Goal: Task Accomplishment & Management: Manage account settings

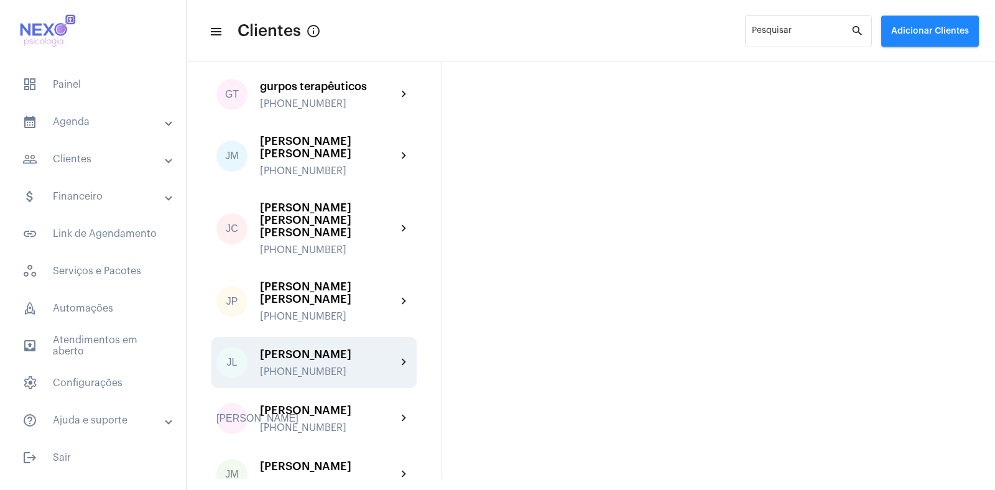
scroll to position [696, 0]
click at [308, 364] on div "[PHONE_NUMBER]" at bounding box center [328, 369] width 137 height 11
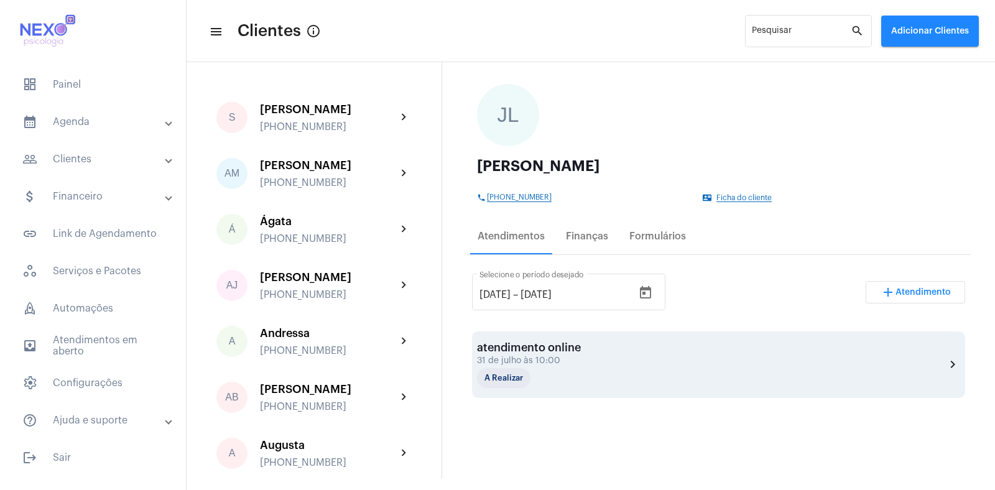
click at [546, 356] on div "31 de julho às 10:00" at bounding box center [539, 360] width 124 height 9
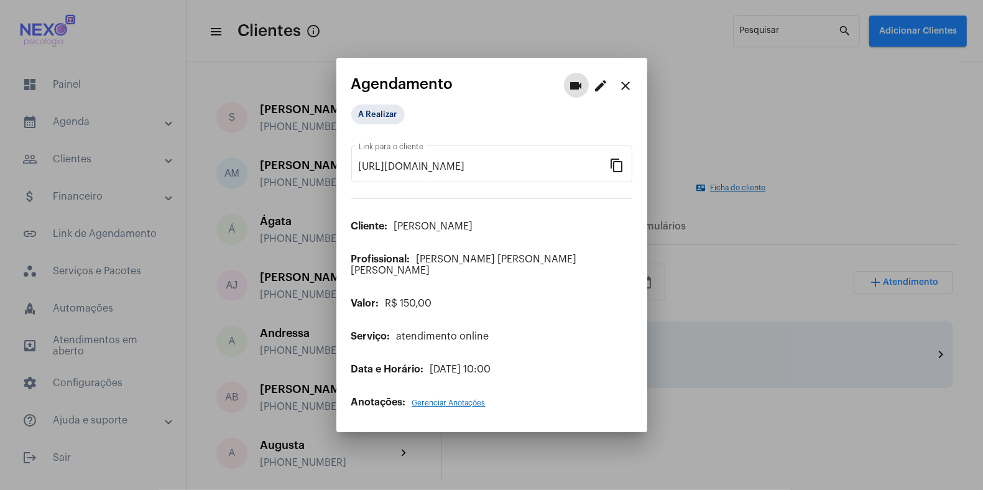
scroll to position [68, 0]
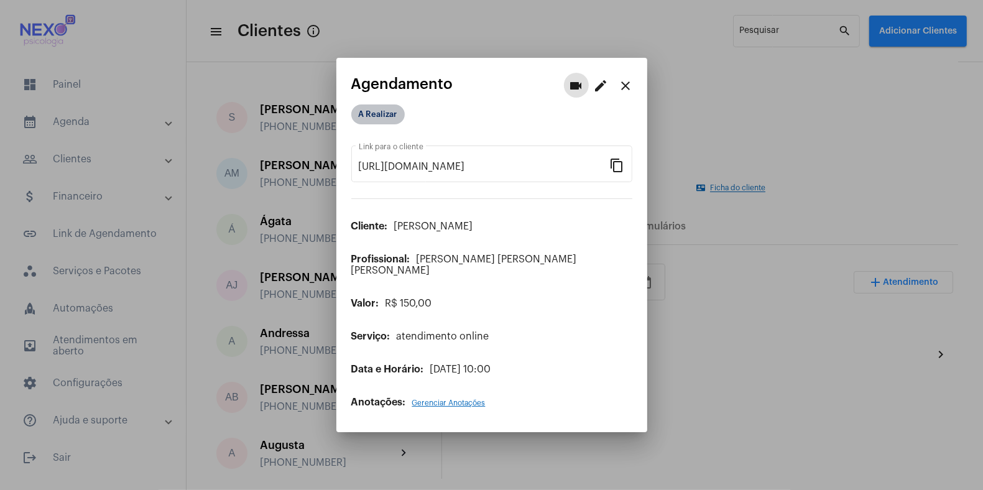
click at [372, 119] on mat-chip "A Realizar" at bounding box center [377, 114] width 53 height 20
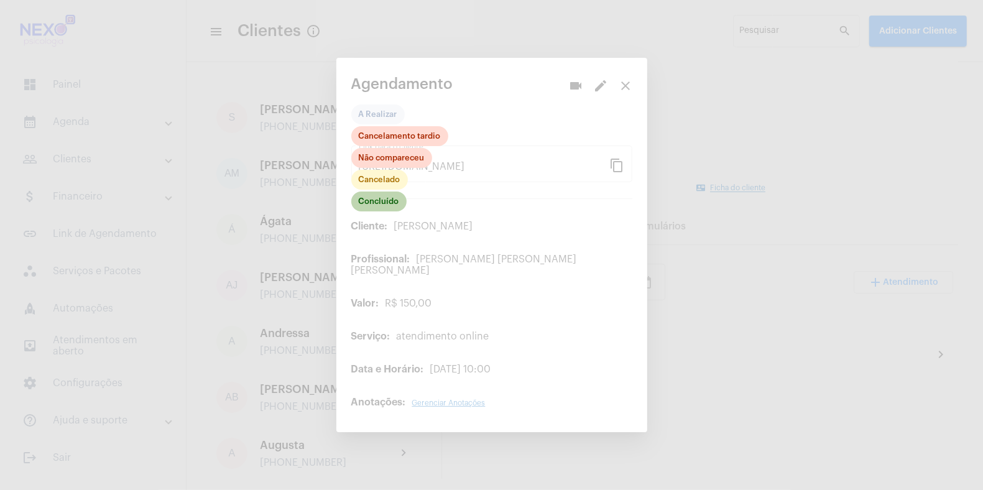
click at [369, 206] on mat-chip "Concluído" at bounding box center [378, 201] width 55 height 20
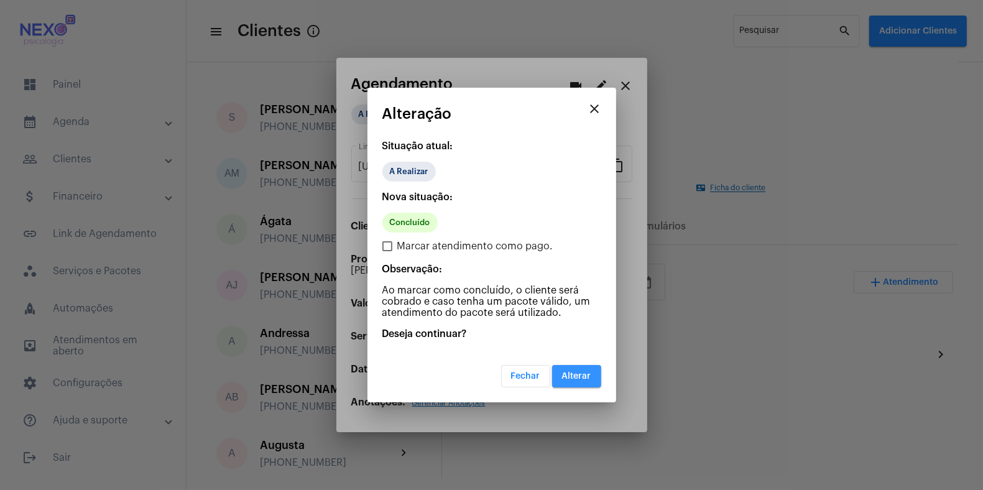
click at [576, 380] on button "Alterar" at bounding box center [576, 376] width 49 height 22
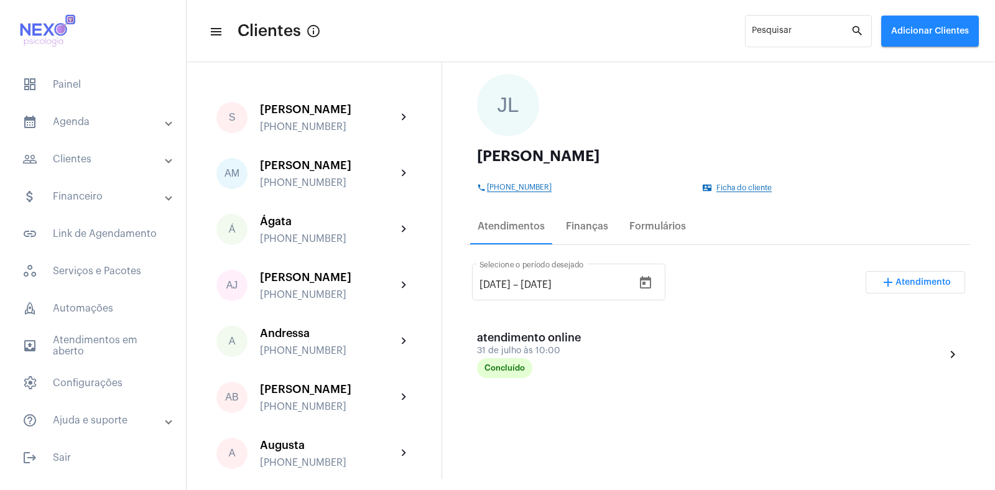
click at [913, 283] on span "Atendimento" at bounding box center [922, 282] width 55 height 9
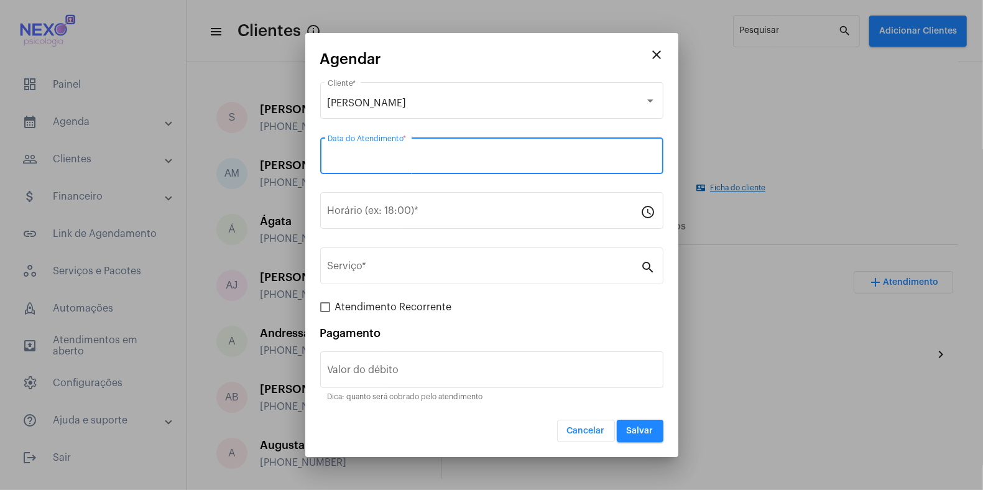
click at [360, 154] on input "Data do Atendimento *" at bounding box center [492, 158] width 328 height 11
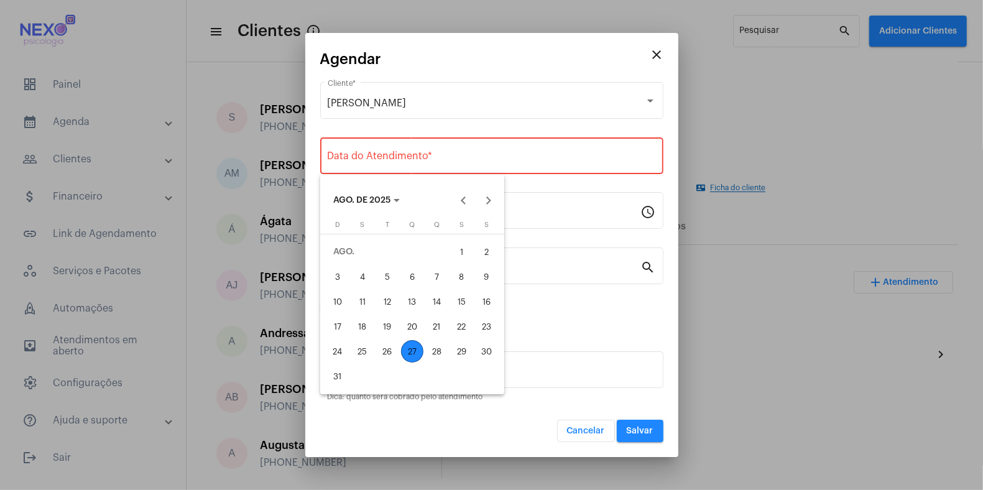
click at [413, 353] on div "27" at bounding box center [412, 351] width 22 height 22
type input "[DATE]"
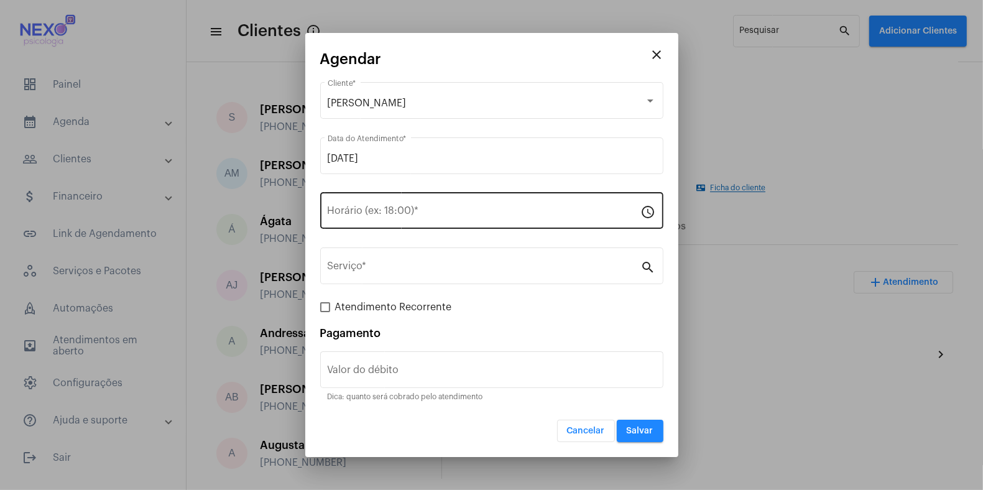
click at [404, 205] on div "Horário (ex: 18:00) *" at bounding box center [484, 209] width 313 height 39
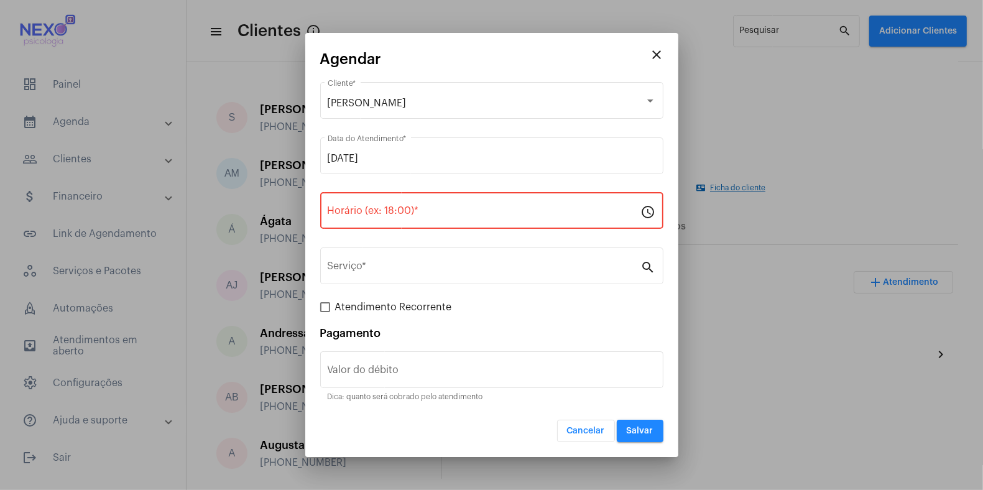
click at [404, 205] on div "Horário (ex: 18:00) *" at bounding box center [484, 209] width 313 height 39
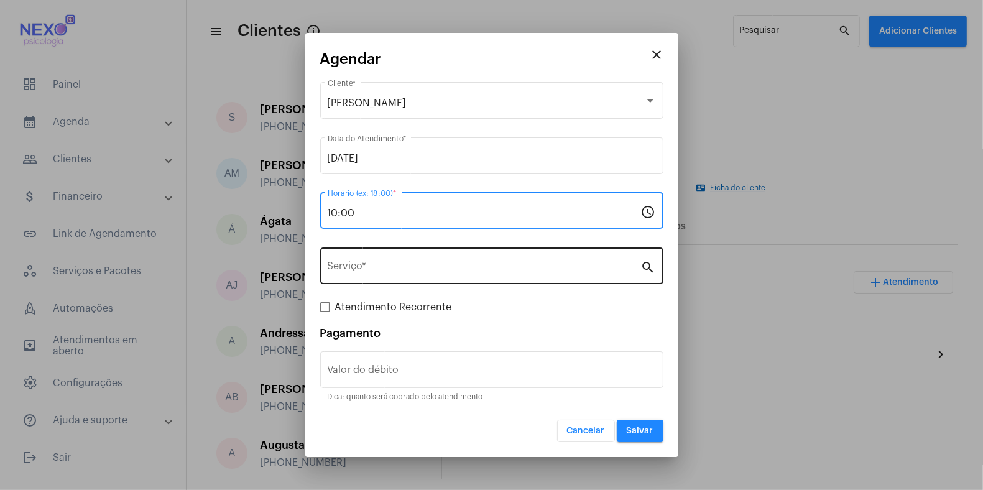
type input "10:00"
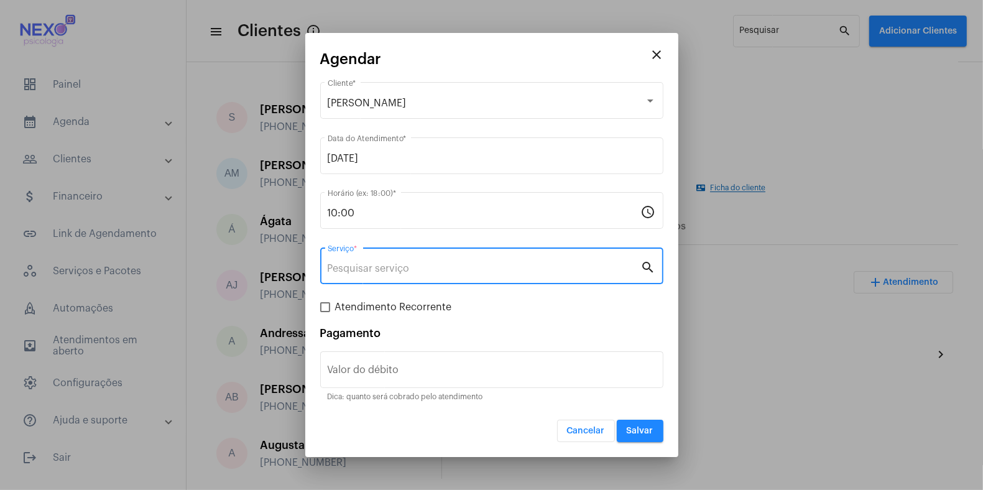
click at [397, 272] on input "Serviço *" at bounding box center [484, 268] width 313 height 11
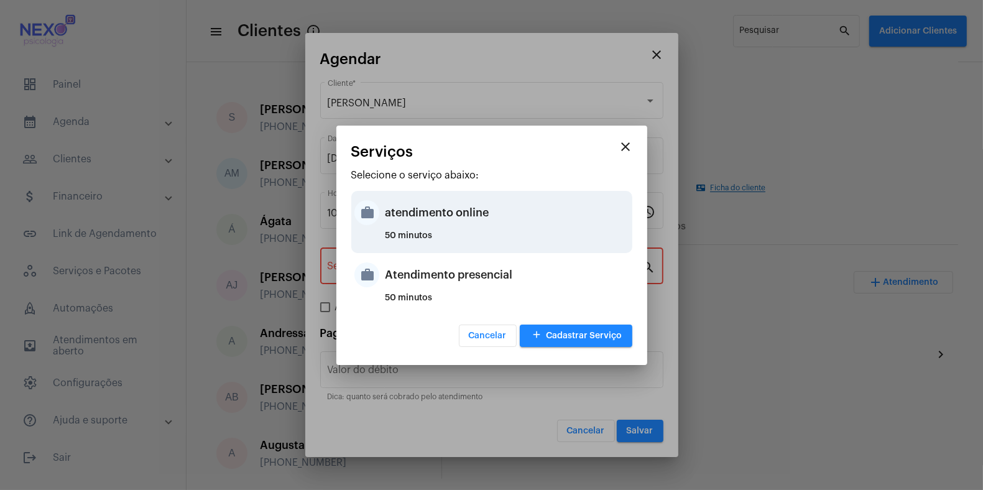
click at [420, 211] on div "atendimento online" at bounding box center [507, 212] width 244 height 37
type input "atendimento online"
type input "R$ 150"
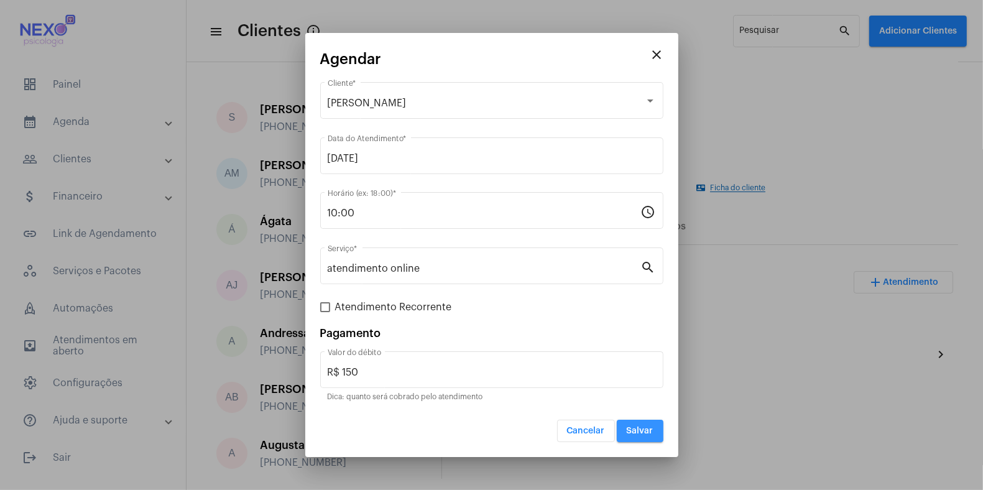
click at [638, 425] on button "Salvar" at bounding box center [640, 431] width 47 height 22
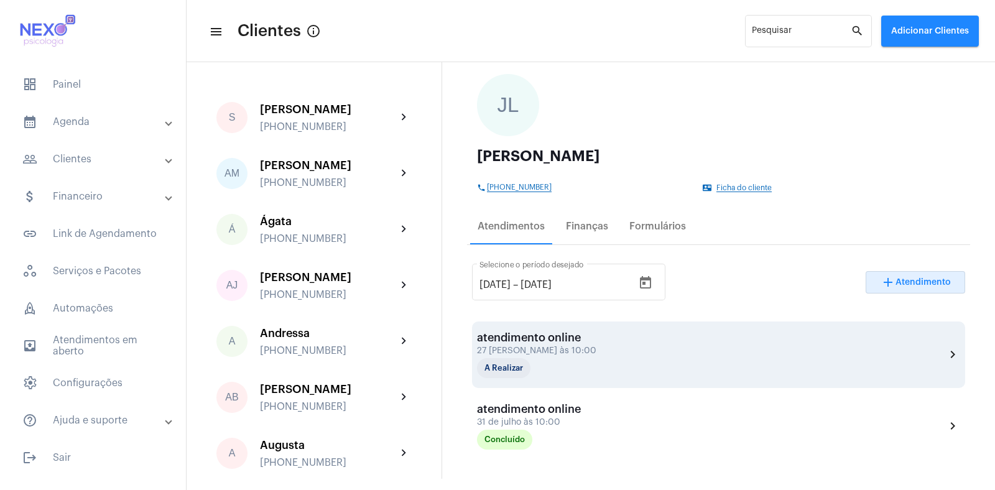
click at [529, 351] on div "27 [PERSON_NAME] às 10:00" at bounding box center [539, 350] width 124 height 9
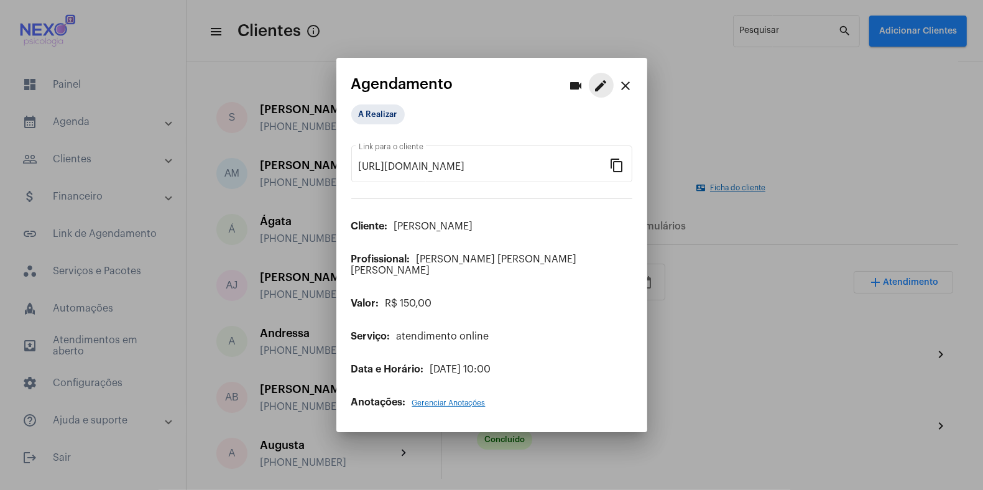
click at [597, 93] on mat-icon "edit" at bounding box center [601, 85] width 15 height 15
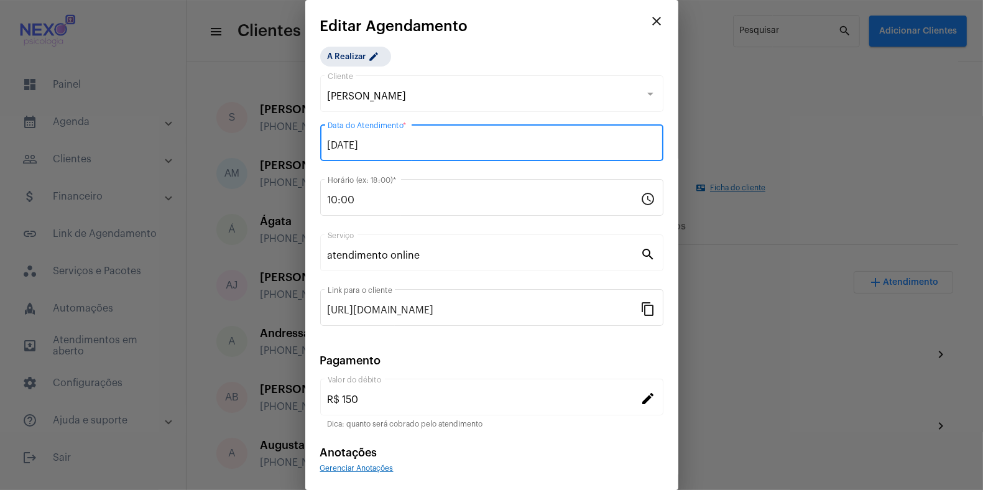
click at [336, 146] on input "[DATE]" at bounding box center [492, 145] width 328 height 11
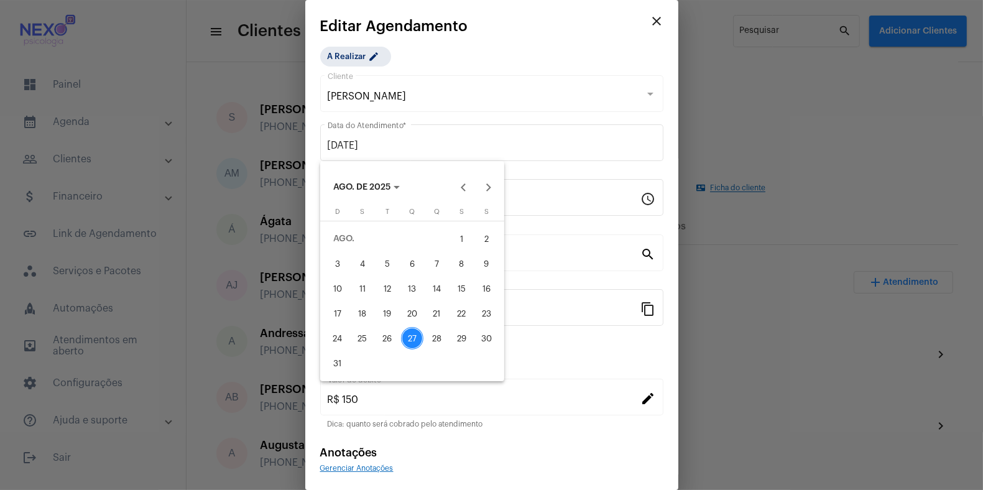
click at [584, 393] on div at bounding box center [491, 245] width 983 height 490
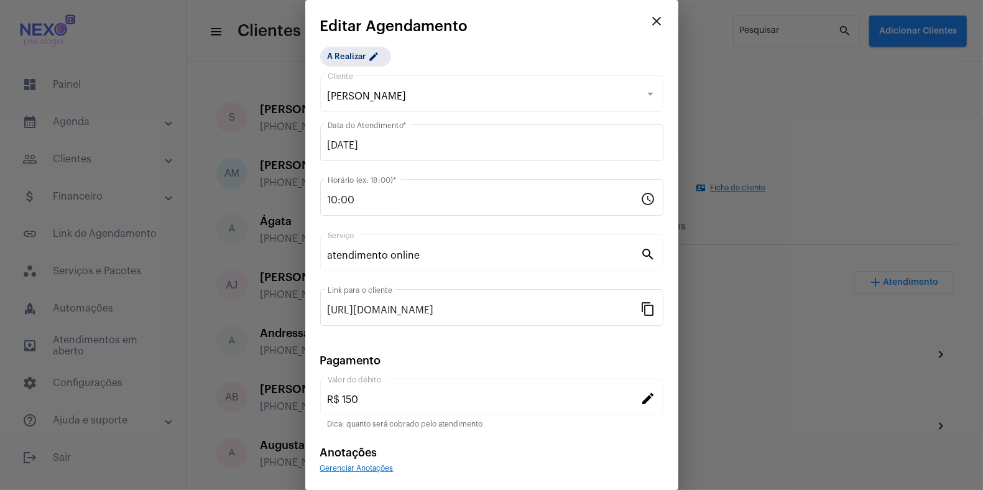
scroll to position [45, 0]
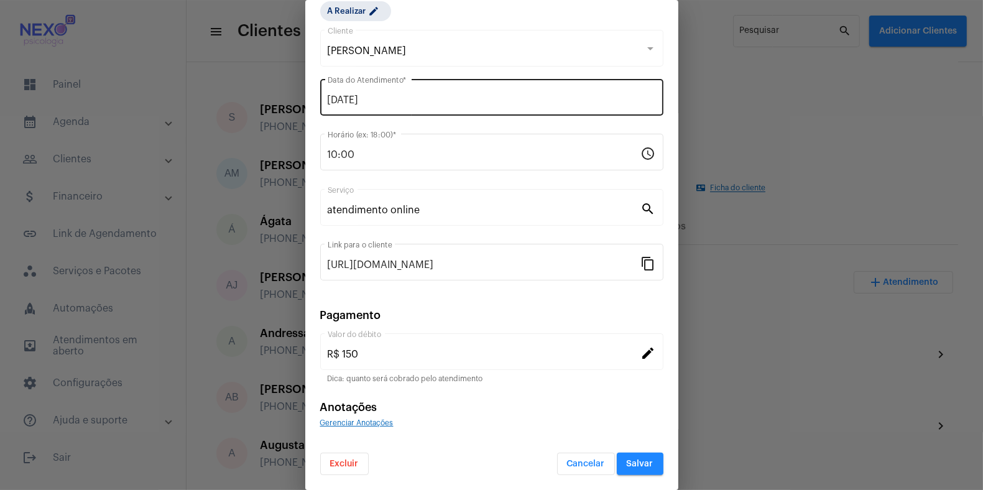
click at [337, 96] on input "[DATE]" at bounding box center [492, 99] width 328 height 11
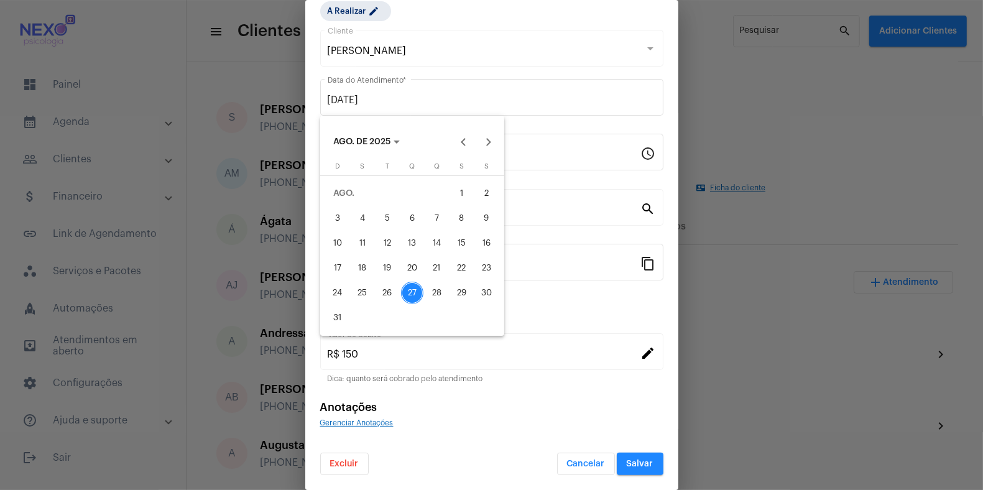
click at [438, 296] on div "28" at bounding box center [437, 293] width 22 height 22
type input "[DATE]"
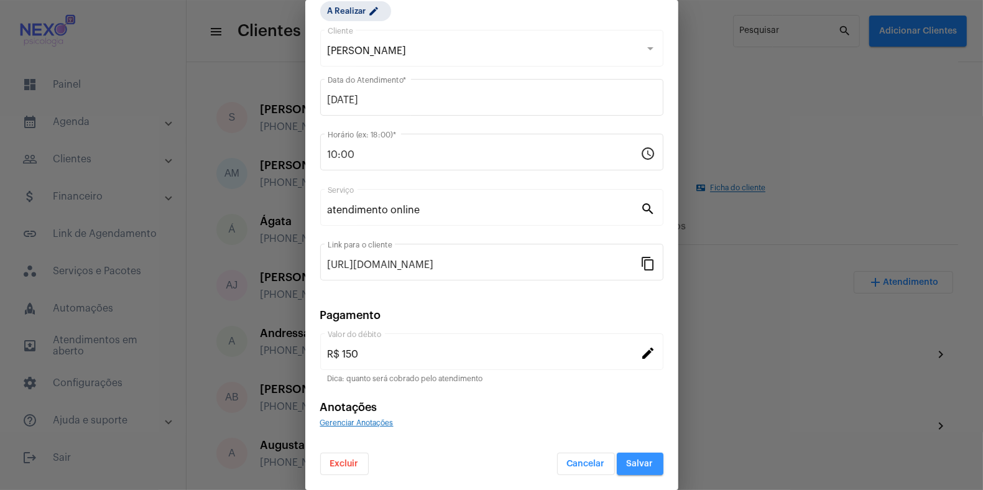
click at [631, 463] on span "Salvar" at bounding box center [640, 463] width 27 height 9
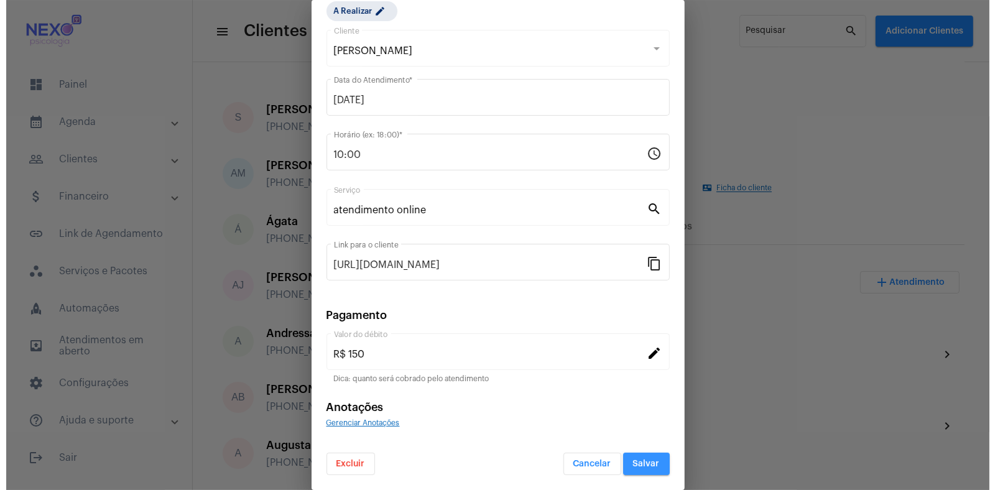
scroll to position [0, 0]
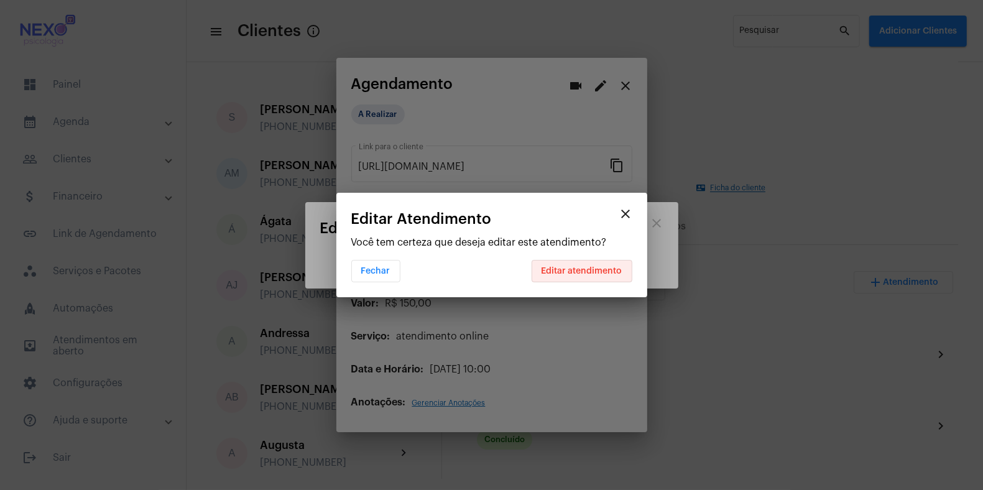
click at [589, 274] on span "Editar atendimento" at bounding box center [581, 271] width 81 height 9
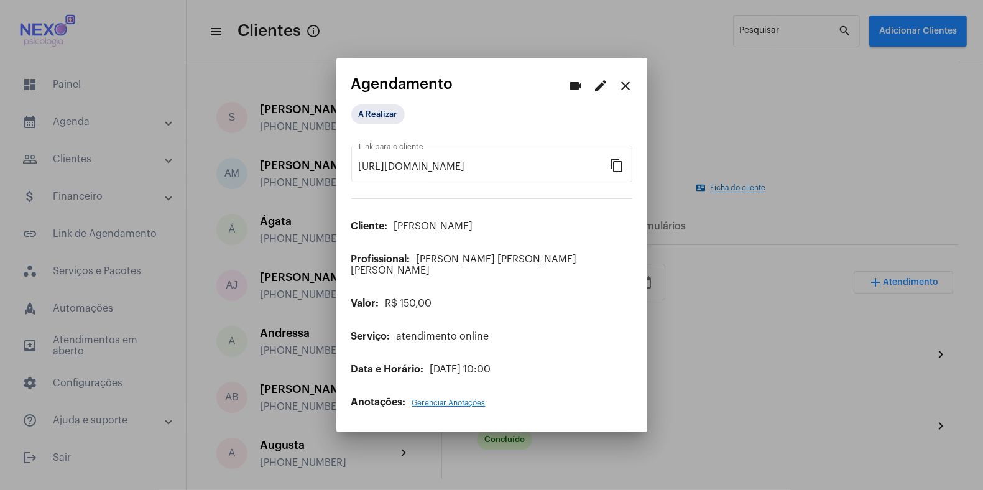
click at [798, 359] on div at bounding box center [491, 245] width 983 height 490
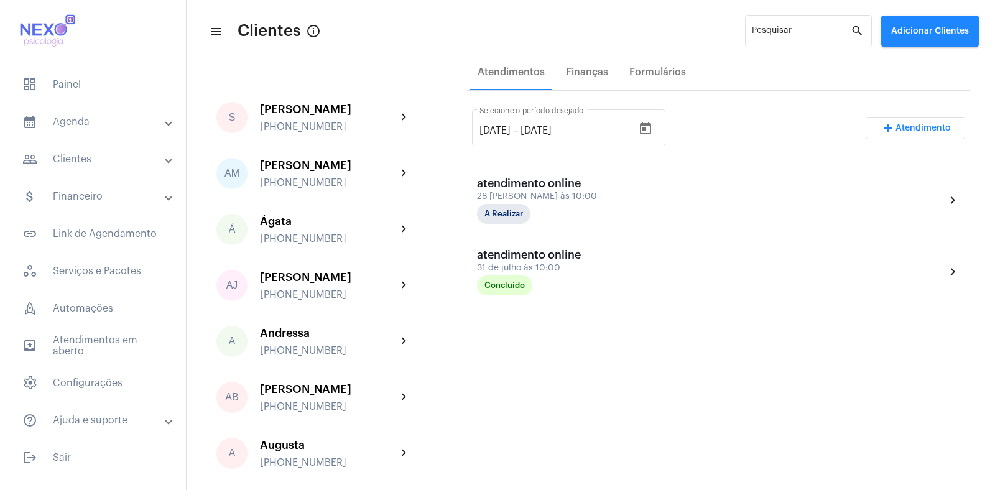
scroll to position [223, 0]
click at [565, 351] on div "[DATE] [DATE] – [DATE] Selecione o período desejado add Atendimento atendimento…" at bounding box center [718, 286] width 503 height 383
